Goal: Transaction & Acquisition: Purchase product/service

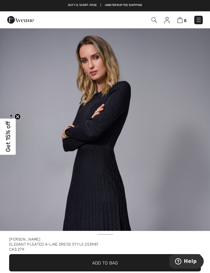
click at [183, 18] on img at bounding box center [179, 20] width 5 height 6
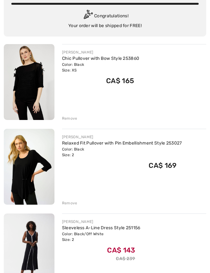
scroll to position [53, 0]
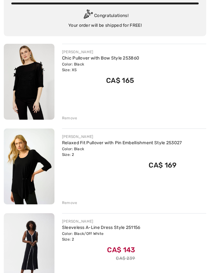
click at [68, 118] on div "Remove" at bounding box center [69, 118] width 15 height 6
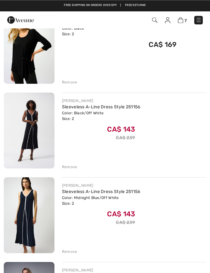
scroll to position [88, 0]
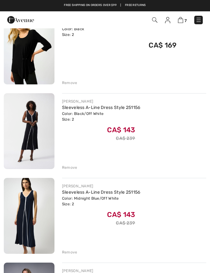
click at [64, 82] on div "Remove" at bounding box center [69, 83] width 15 height 6
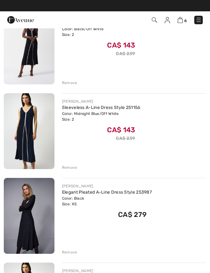
click at [67, 167] on div "Remove" at bounding box center [69, 168] width 15 height 6
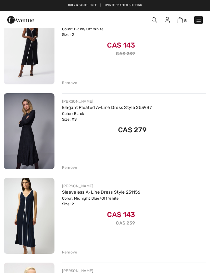
click at [71, 84] on div "Remove" at bounding box center [69, 83] width 15 height 6
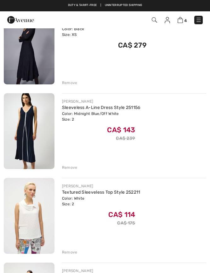
click at [67, 169] on div "Remove" at bounding box center [69, 168] width 15 height 6
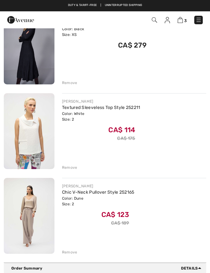
click at [65, 169] on div "Remove" at bounding box center [69, 168] width 15 height 6
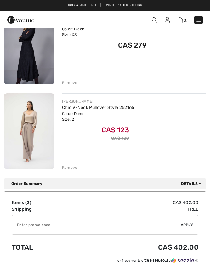
click at [71, 169] on div "Remove" at bounding box center [69, 168] width 15 height 6
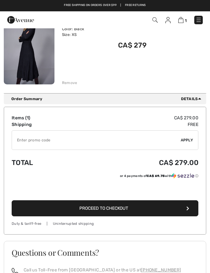
click at [70, 83] on div "Remove" at bounding box center [69, 83] width 15 height 6
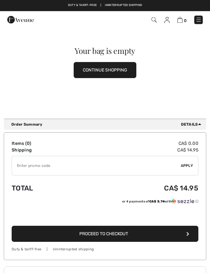
scroll to position [0, 0]
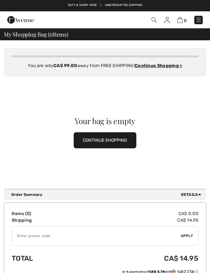
click at [156, 21] on img at bounding box center [153, 19] width 5 height 5
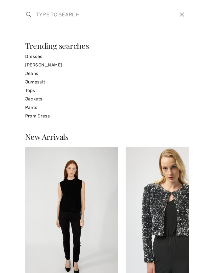
click at [42, 13] on input "search" at bounding box center [87, 14] width 113 height 19
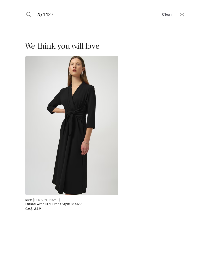
type input "254127"
click at [74, 85] on img at bounding box center [71, 125] width 93 height 139
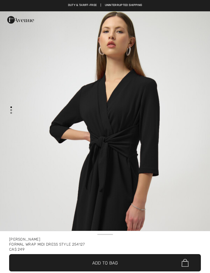
checkbox input "true"
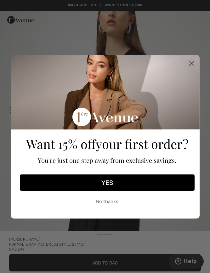
scroll to position [20, 0]
click at [192, 62] on icon "Close dialog" at bounding box center [191, 63] width 4 height 4
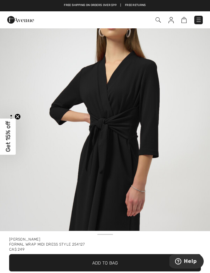
scroll to position [0, 0]
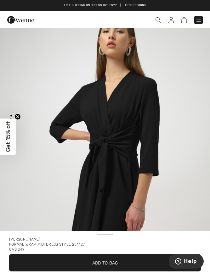
click at [14, 71] on img "1 / 2" at bounding box center [105, 168] width 210 height 314
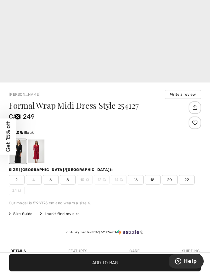
scroll to position [185, 0]
click at [20, 180] on span "2" at bounding box center [17, 179] width 16 height 9
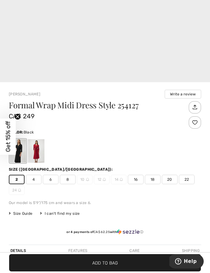
click at [89, 262] on span "✔ Added to Bag" at bounding box center [95, 262] width 37 height 7
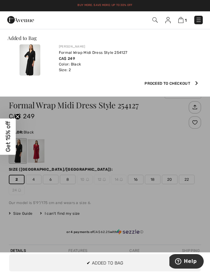
scroll to position [0, 0]
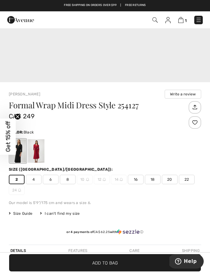
click at [181, 22] on img at bounding box center [180, 20] width 5 height 6
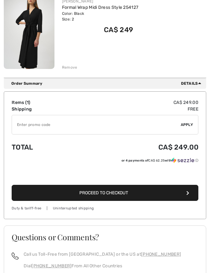
scroll to position [104, 0]
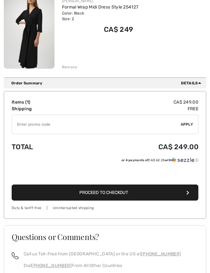
click at [26, 125] on input "TEXT" at bounding box center [96, 124] width 169 height 19
type input "FLASH15"
click at [187, 122] on span "Apply" at bounding box center [187, 124] width 13 height 6
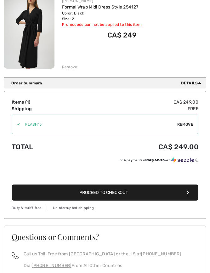
click at [27, 195] on button "Proceed to Checkout" at bounding box center [105, 192] width 187 height 16
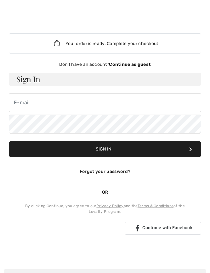
click at [143, 67] on div "Don't have an account? Continue as guest" at bounding box center [105, 64] width 192 height 7
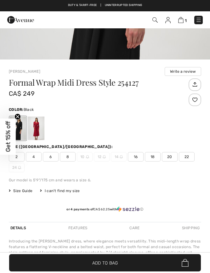
scroll to position [186, 0]
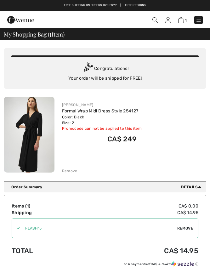
click at [62, 187] on div "Order Summary Details" at bounding box center [107, 187] width 192 height 6
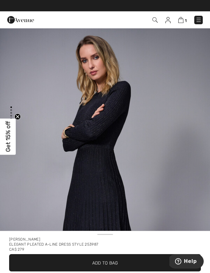
click at [199, 18] on img at bounding box center [198, 20] width 6 height 6
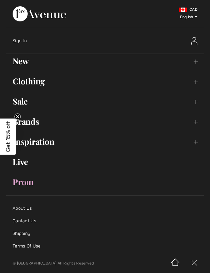
click at [33, 81] on link "Clothing Toggle submenu" at bounding box center [104, 81] width 197 height 14
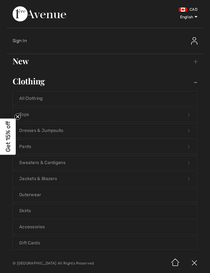
click at [36, 166] on link "Sweaters & Cardigans Open submenu" at bounding box center [105, 163] width 184 height 14
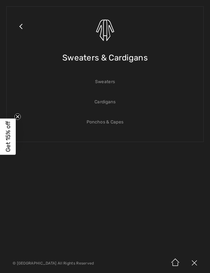
click at [101, 82] on link "Sweaters" at bounding box center [105, 82] width 184 height 14
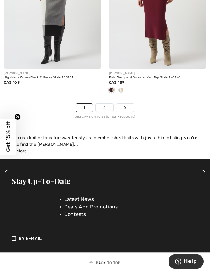
scroll to position [3307, 0]
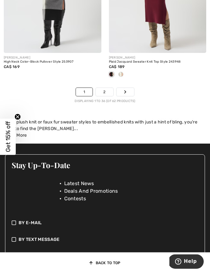
click at [104, 88] on link "2" at bounding box center [104, 92] width 17 height 8
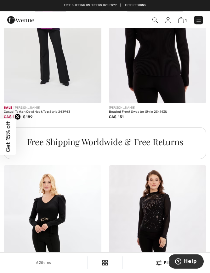
scroll to position [2224, 0]
click at [153, 20] on img at bounding box center [154, 19] width 5 height 5
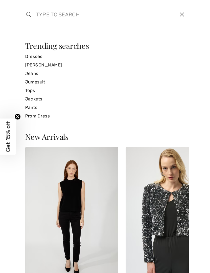
click at [42, 14] on input "search" at bounding box center [87, 14] width 113 height 19
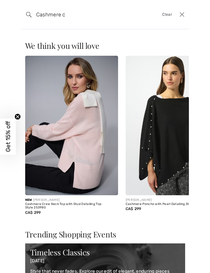
scroll to position [0, 0]
type input "Cashmere cardigan"
click at [55, 120] on img at bounding box center [71, 125] width 93 height 139
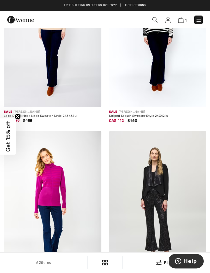
scroll to position [1408, 0]
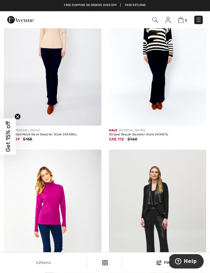
click at [154, 20] on img at bounding box center [154, 19] width 5 height 5
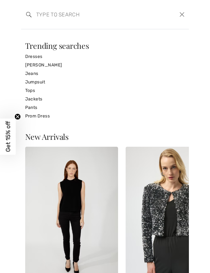
click at [39, 13] on input "search" at bounding box center [87, 14] width 113 height 19
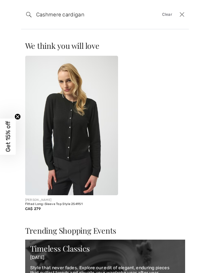
type input "Cashmere cardigan"
click at [56, 154] on img at bounding box center [71, 125] width 93 height 139
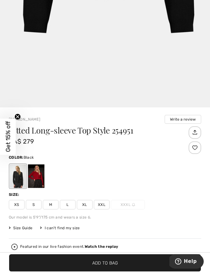
scroll to position [138, 0]
click at [17, 205] on span "XS" at bounding box center [17, 204] width 16 height 9
click at [98, 266] on span "Add to Bag" at bounding box center [105, 262] width 26 height 7
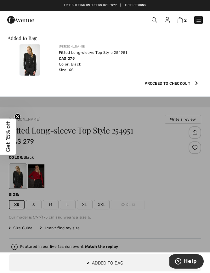
scroll to position [0, 0]
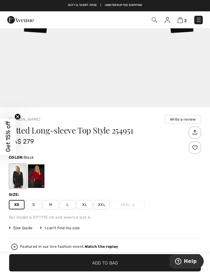
click at [180, 22] on img at bounding box center [180, 20] width 5 height 6
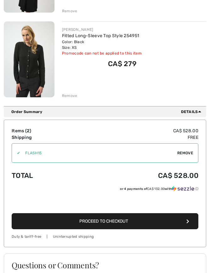
scroll to position [160, 0]
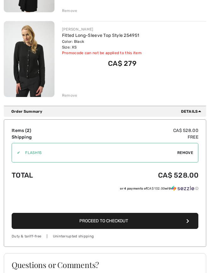
click at [68, 222] on button "Proceed to Checkout" at bounding box center [105, 221] width 187 height 16
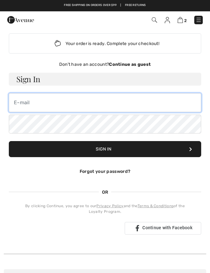
click at [18, 103] on input "email" at bounding box center [105, 102] width 192 height 19
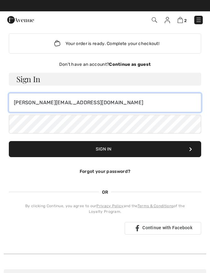
type input "sharon.reid24@sympatico.ca"
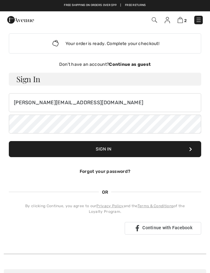
click at [55, 149] on button "Sign In" at bounding box center [105, 149] width 192 height 16
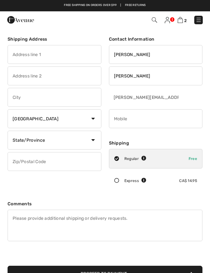
click at [170, 19] on link at bounding box center [167, 19] width 5 height 7
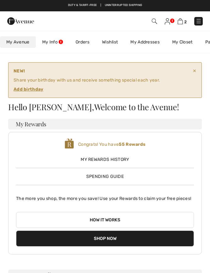
click at [22, 90] on ins "Add birthday" at bounding box center [29, 89] width 30 height 5
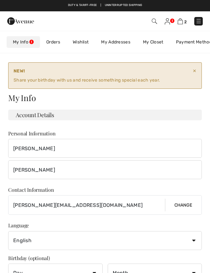
click at [183, 20] on img at bounding box center [180, 21] width 5 height 6
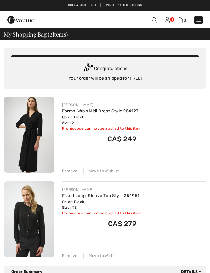
click at [198, 22] on img at bounding box center [198, 20] width 6 height 6
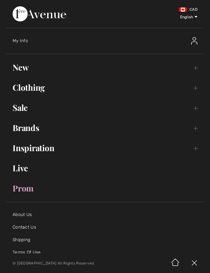
click at [194, 40] on img at bounding box center [194, 41] width 6 height 8
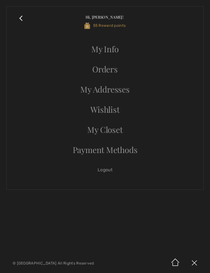
click at [109, 172] on link "Logout" at bounding box center [105, 170] width 184 height 14
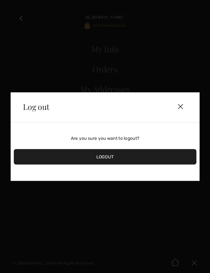
click at [64, 159] on div "Logout" at bounding box center [105, 156] width 183 height 15
